Goal: Task Accomplishment & Management: Use online tool/utility

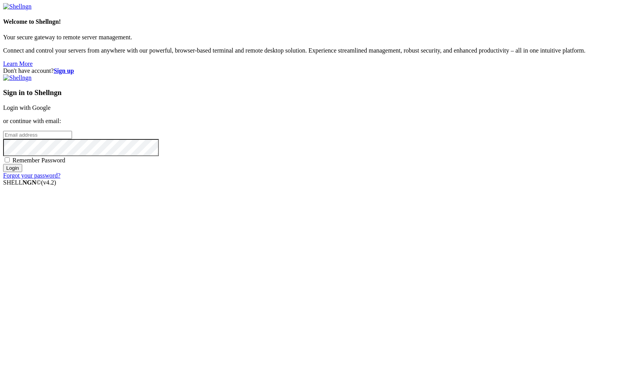
click at [51, 111] on link "Login with Google" at bounding box center [26, 107] width 47 height 7
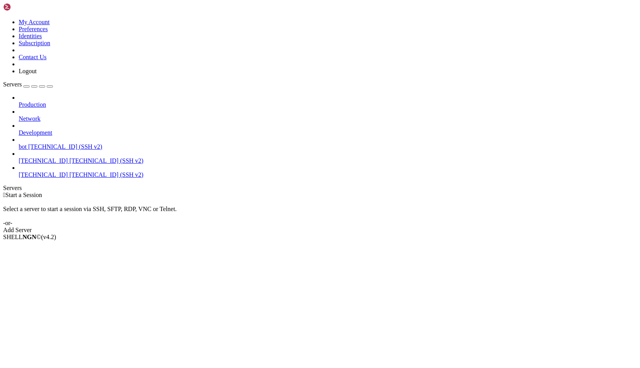
click at [50, 143] on span "[TECHNICAL_ID] (SSH v2)" at bounding box center [65, 146] width 74 height 7
click at [26, 143] on span "bot" at bounding box center [23, 146] width 8 height 7
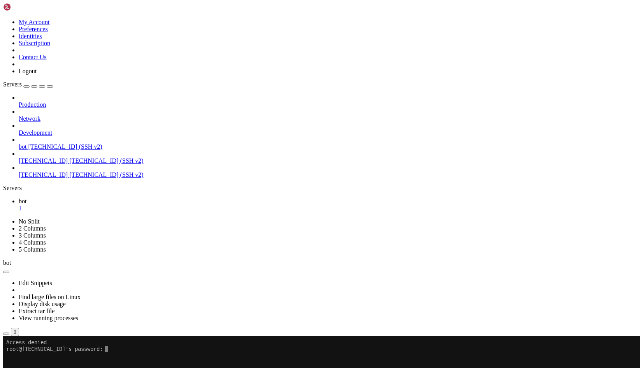
click at [127, 205] on div "" at bounding box center [328, 208] width 618 height 7
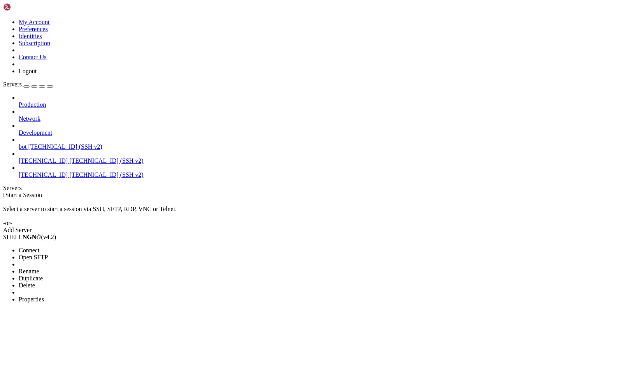
click at [44, 296] on span "Properties" at bounding box center [31, 299] width 25 height 7
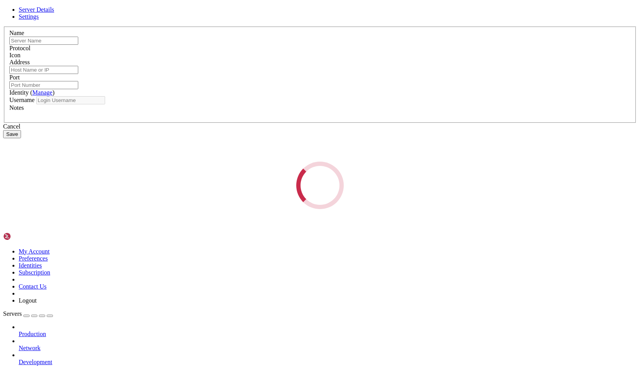
type input "bot"
type input "[TECHNICAL_ID]"
type input "22"
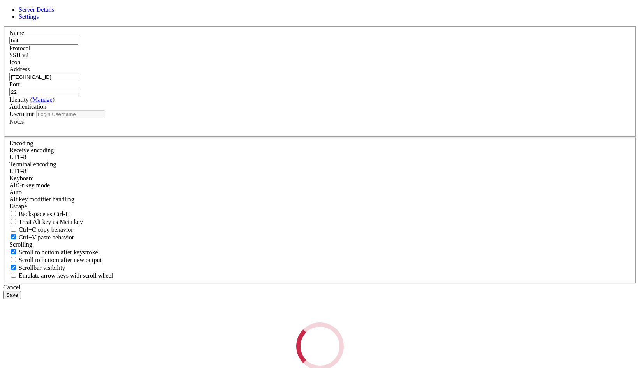
type input "root"
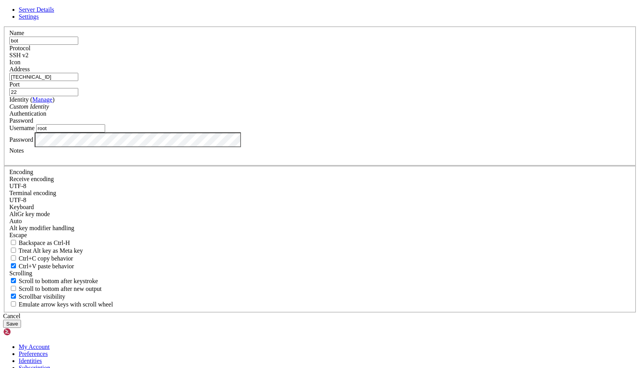
click at [21, 319] on button "Save" at bounding box center [12, 323] width 18 height 8
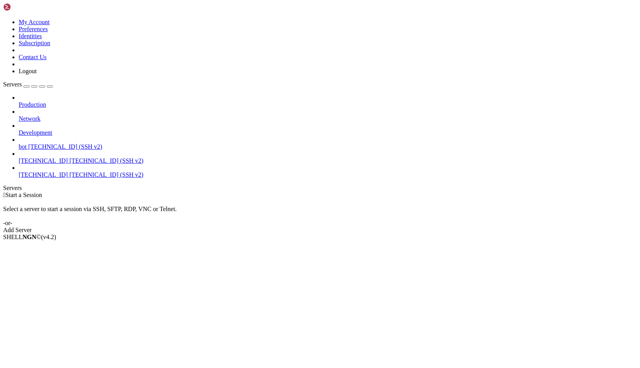
click at [26, 143] on span "bot" at bounding box center [23, 146] width 8 height 7
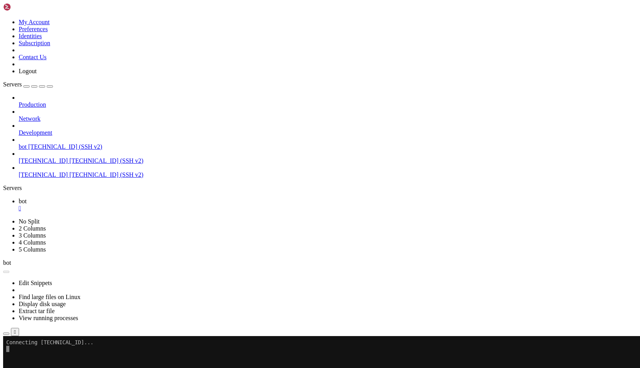
scroll to position [0, 0]
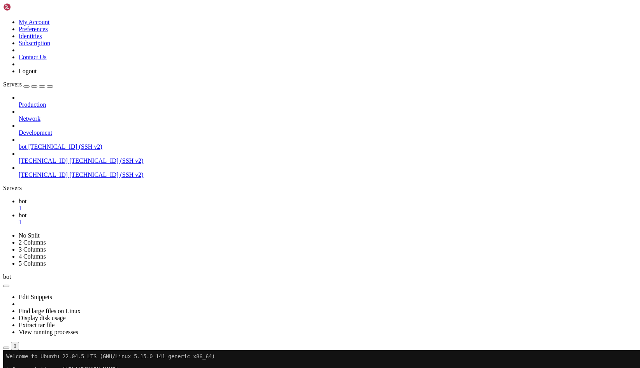
click at [6, 367] on icon "button" at bounding box center [6, 369] width 0 height 0
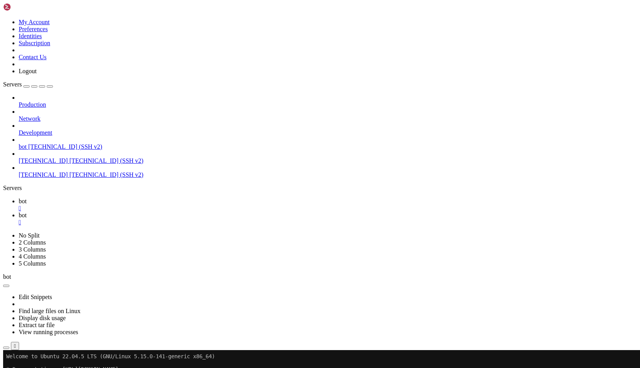
scroll to position [0, 0]
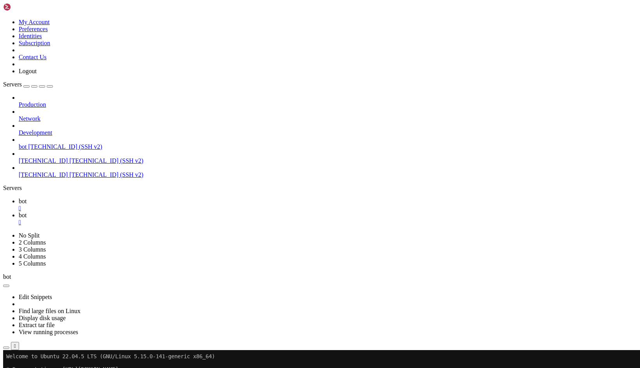
click at [80, 363] on input "/var/www/html/SCTyL83et5WgVWJ8ewcexDJTRlysZbYS6dxyI1I3" at bounding box center [45, 367] width 69 height 8
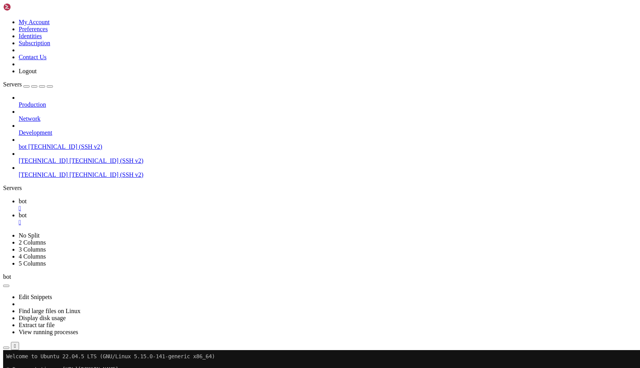
type input "/usr/share/phpmyadmin"
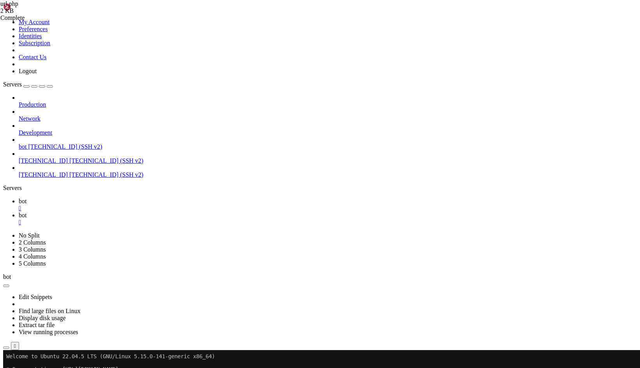
click at [162, 219] on div "" at bounding box center [328, 222] width 618 height 7
